Goal: Task Accomplishment & Management: Use online tool/utility

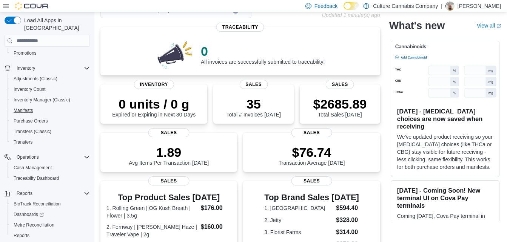
scroll to position [126, 0]
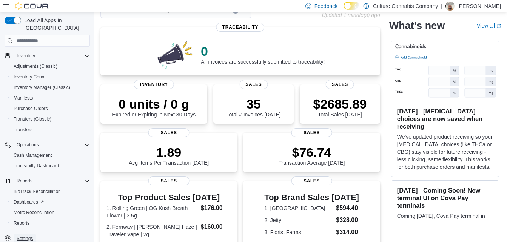
click at [25, 236] on span "Settings" at bounding box center [25, 239] width 16 height 6
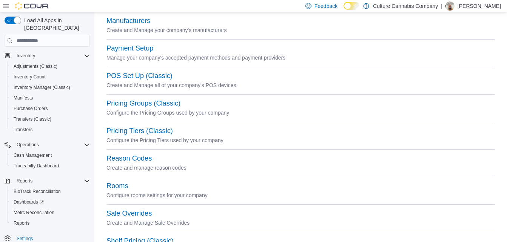
scroll to position [264, 0]
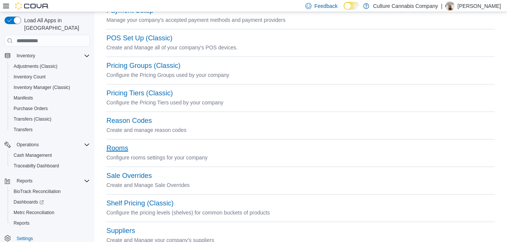
click at [122, 148] on button "Rooms" at bounding box center [117, 149] width 22 height 8
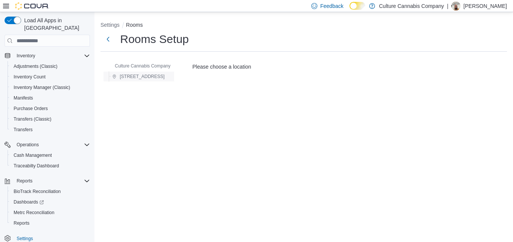
click at [147, 76] on span "[STREET_ADDRESS]" at bounding box center [142, 77] width 45 height 6
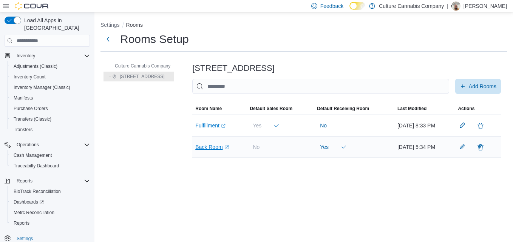
click at [214, 149] on link "Back Room (opens in a new tab or window)" at bounding box center [211, 147] width 33 height 9
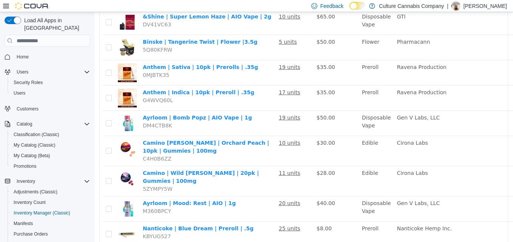
scroll to position [349, 0]
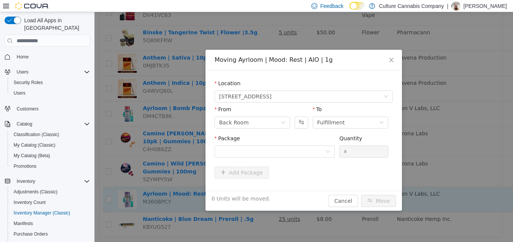
scroll to position [344, 0]
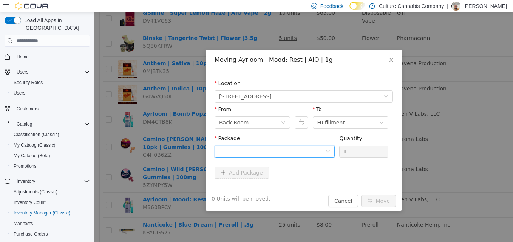
click at [288, 151] on div at bounding box center [272, 151] width 106 height 11
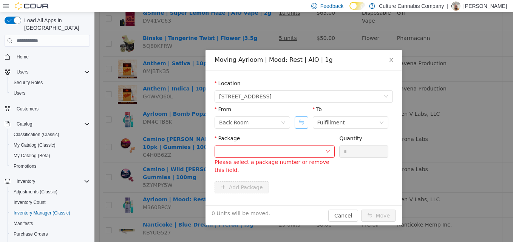
click at [305, 122] on button "Swap" at bounding box center [300, 123] width 13 height 12
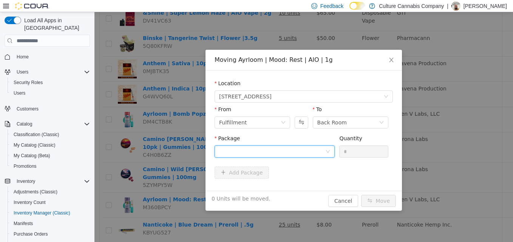
click at [295, 149] on div at bounding box center [272, 151] width 106 height 11
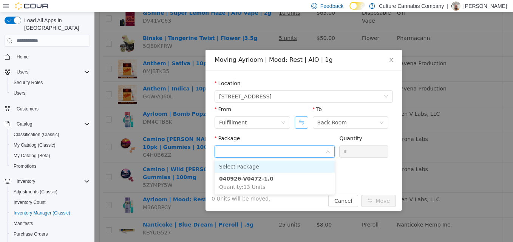
click at [296, 128] on button "Swap" at bounding box center [300, 123] width 13 height 12
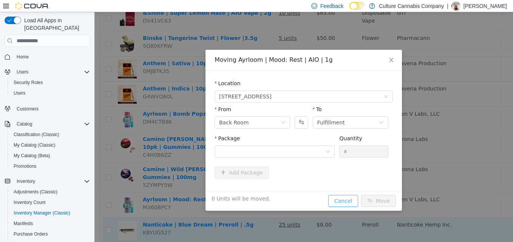
click at [343, 202] on button "Cancel" at bounding box center [343, 201] width 30 height 12
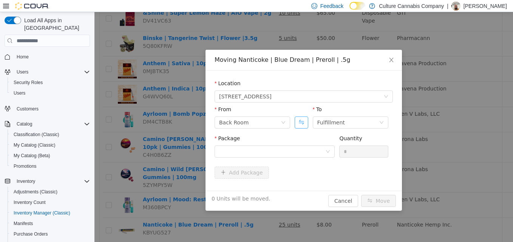
click at [297, 128] on button "Swap" at bounding box center [300, 123] width 13 height 12
click at [286, 156] on div at bounding box center [272, 151] width 106 height 11
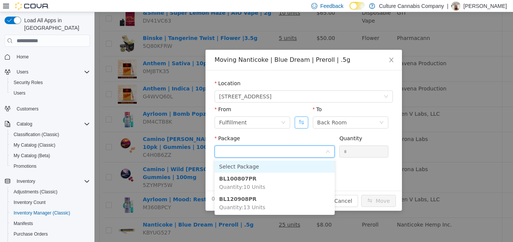
click at [300, 125] on button "Swap" at bounding box center [300, 123] width 13 height 12
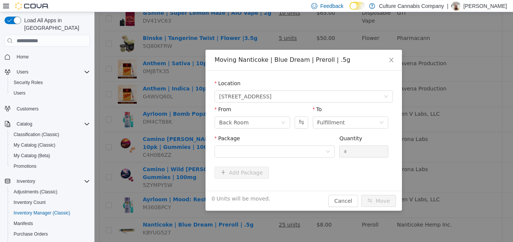
click at [243, 227] on div "Moving Nanticoke | Blue Dream | Preroll | .5g Location 90 E Market St Unit 101 …" at bounding box center [303, 127] width 418 height 230
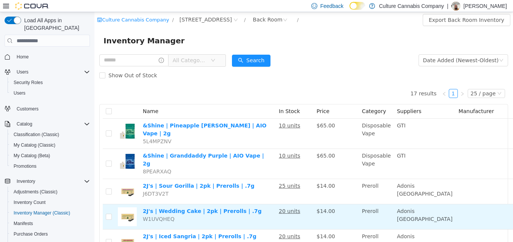
scroll to position [0, 0]
